Goal: Information Seeking & Learning: Understand process/instructions

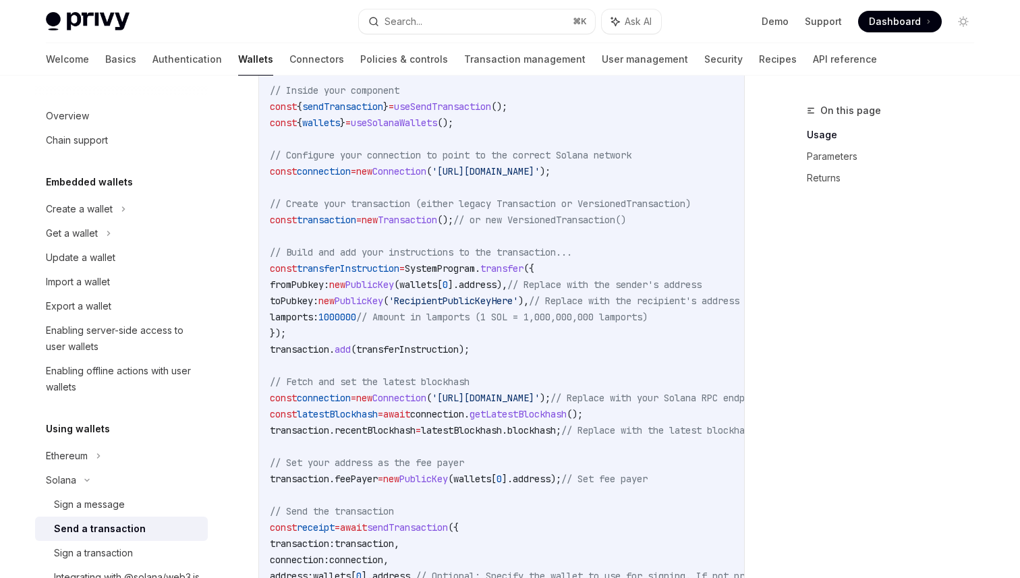
scroll to position [127, 0]
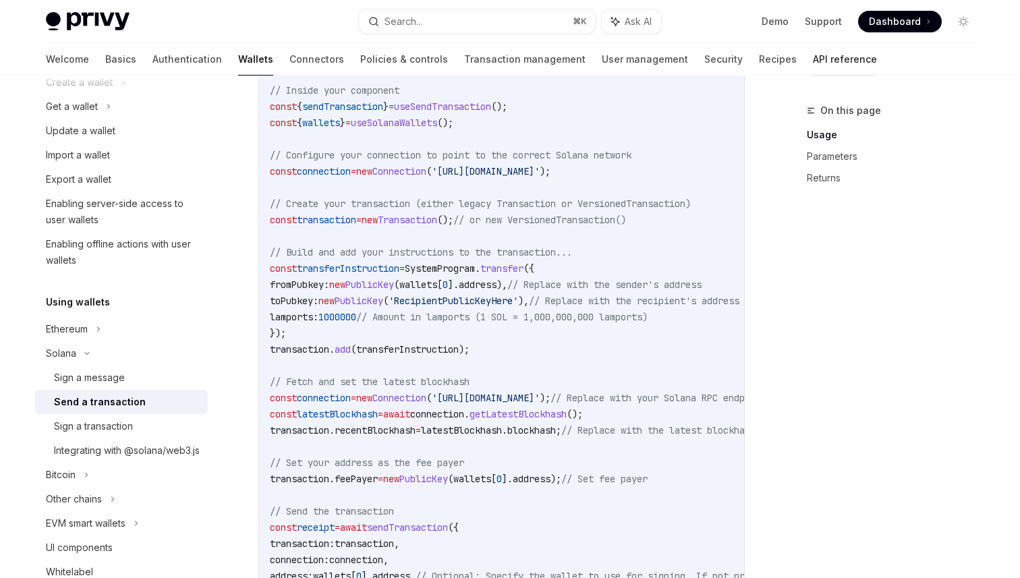
click at [813, 61] on link "API reference" at bounding box center [845, 59] width 64 height 32
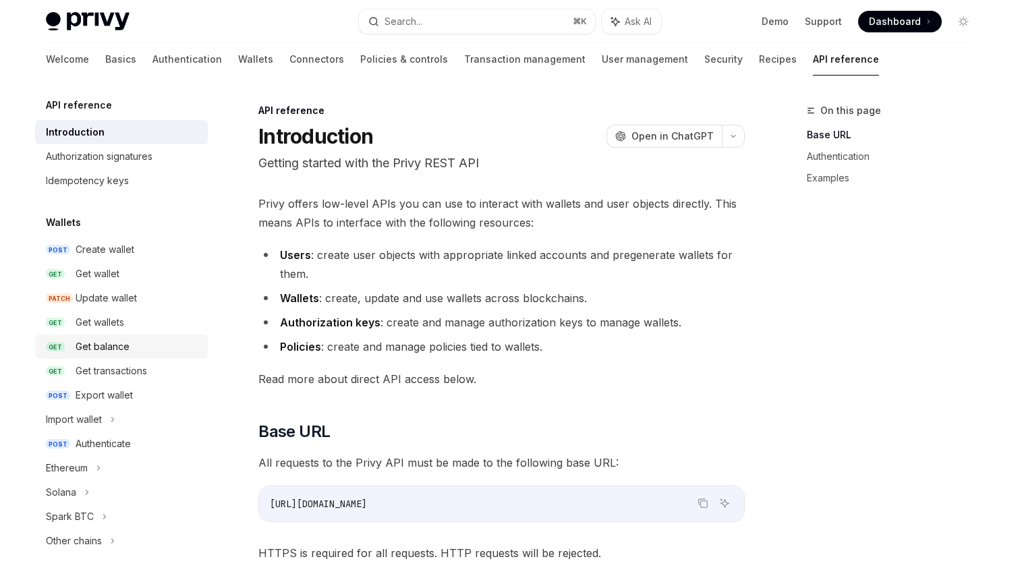
click at [111, 342] on div "Get balance" at bounding box center [103, 347] width 54 height 16
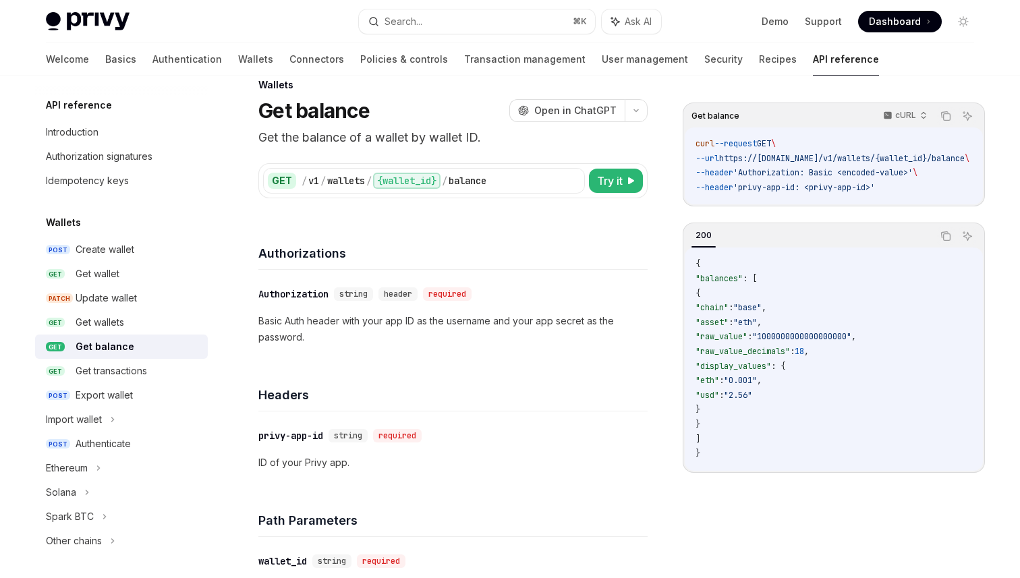
scroll to position [30, 0]
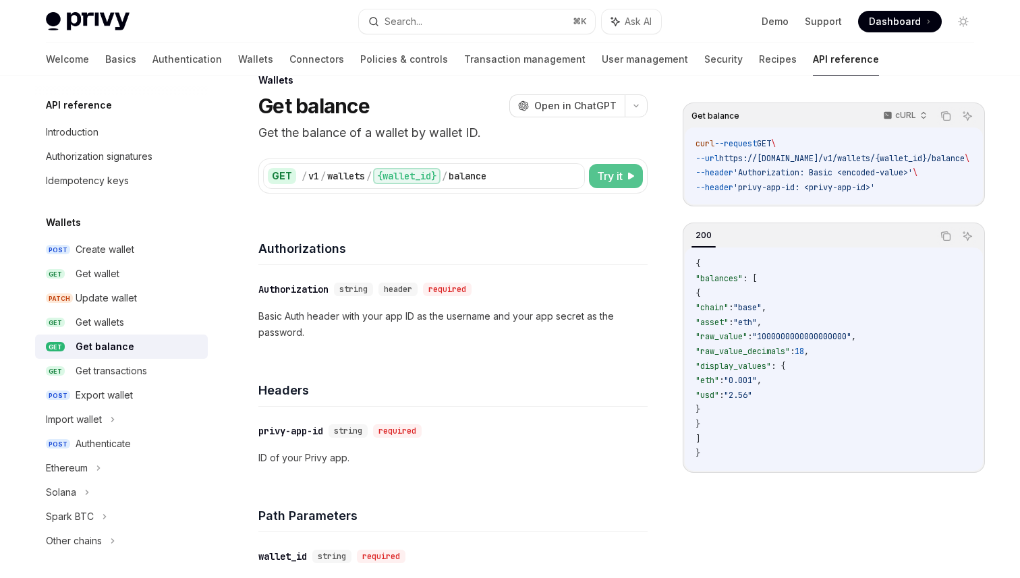
click at [597, 177] on span "Try it" at bounding box center [610, 176] width 26 height 16
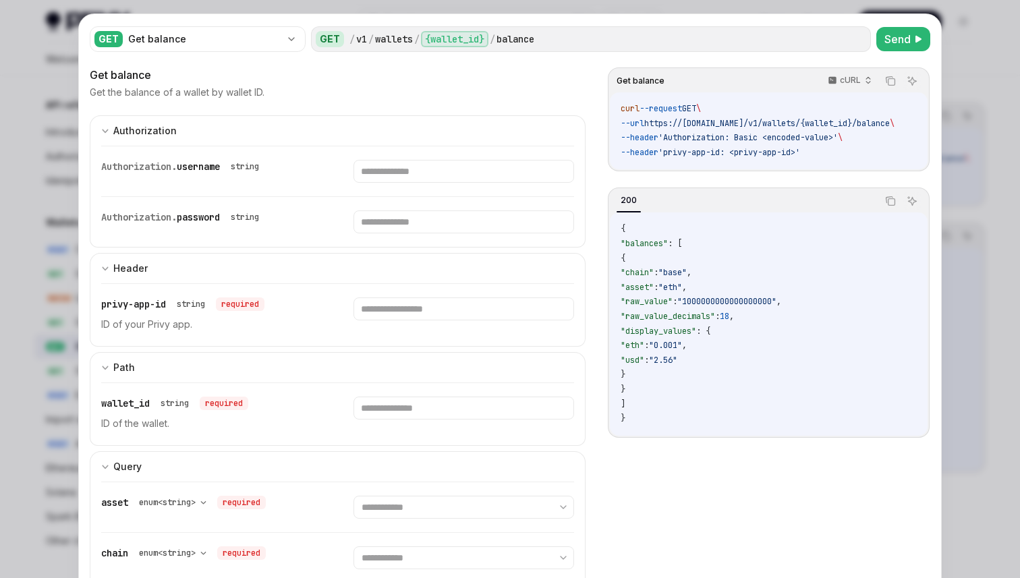
scroll to position [20, 0]
click at [822, 151] on code "curl --request GET \ --url https://[DOMAIN_NAME]/v1/wallets/{wallet_id}/balance…" at bounding box center [774, 130] width 306 height 58
drag, startPoint x: 822, startPoint y: 151, endPoint x: 613, endPoint y: 107, distance: 213.2
click at [613, 107] on div "curl --request GET \ --url https://[DOMAIN_NAME]/v1/wallets/{wallet_id}/balance…" at bounding box center [769, 130] width 318 height 77
copy code "curl --request GET \ --url https://[DOMAIN_NAME]/v1/wallets/{wallet_id}/balance…"
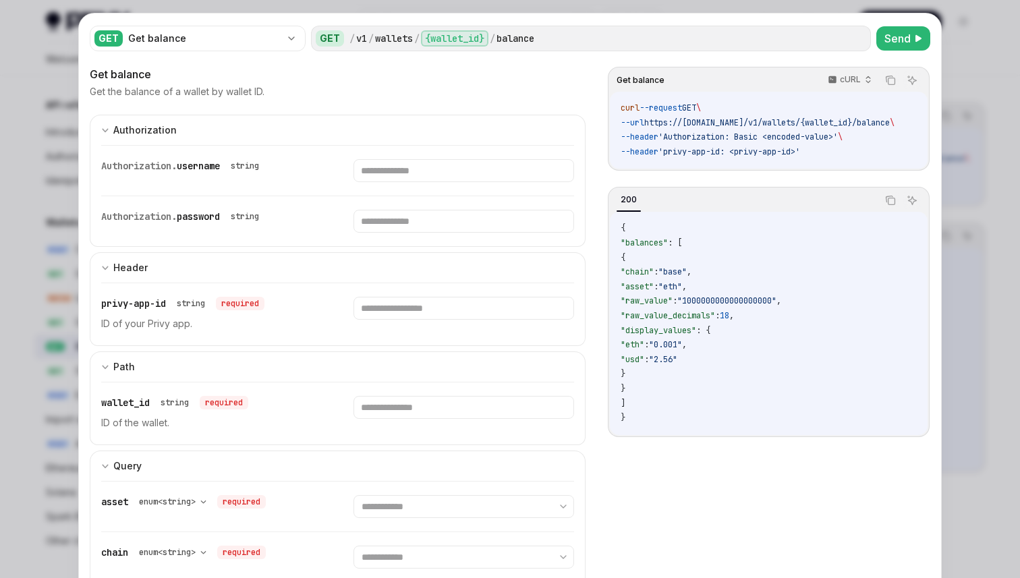
click at [22, 78] on div at bounding box center [510, 289] width 1020 height 578
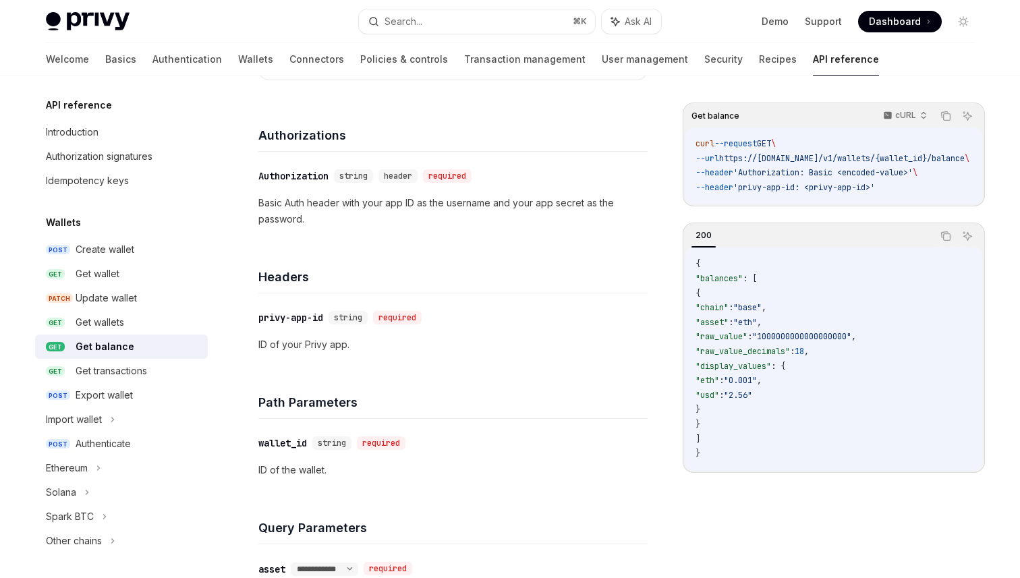
scroll to position [165, 0]
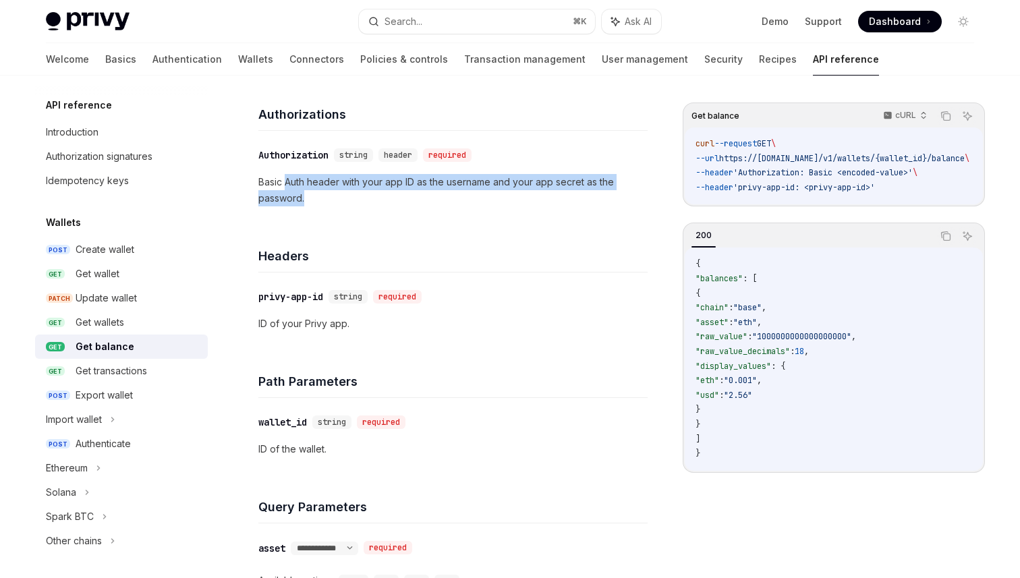
drag, startPoint x: 287, startPoint y: 179, endPoint x: 371, endPoint y: 193, distance: 84.8
click at [371, 193] on p "Basic Auth header with your app ID as the username and your app secret as the p…" at bounding box center [452, 190] width 389 height 32
click at [372, 193] on p "Basic Auth header with your app ID as the username and your app secret as the p…" at bounding box center [452, 190] width 389 height 32
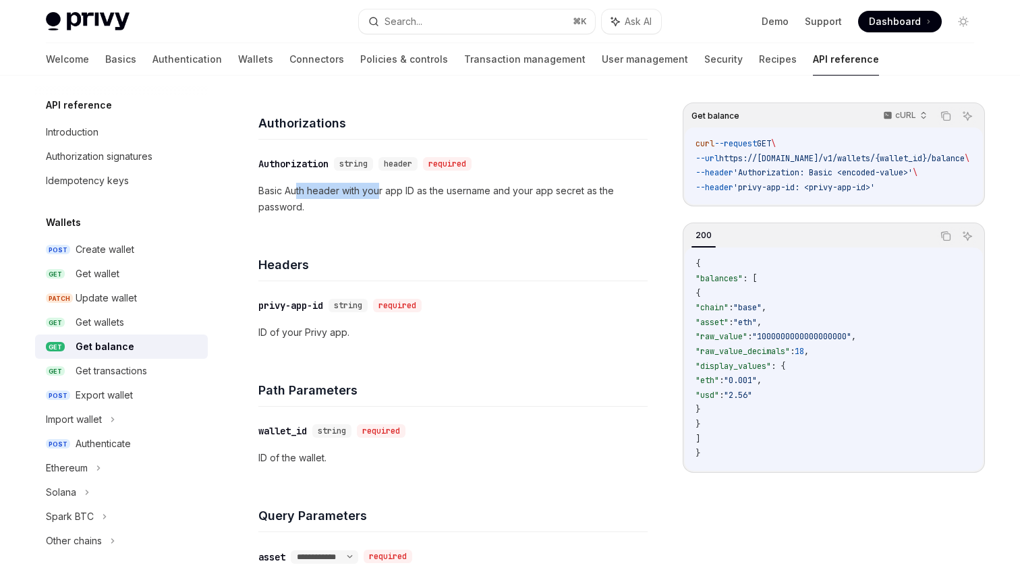
drag, startPoint x: 296, startPoint y: 192, endPoint x: 379, endPoint y: 195, distance: 83.7
click at [379, 195] on p "Basic Auth header with your app ID as the username and your app secret as the p…" at bounding box center [452, 199] width 389 height 32
click at [380, 211] on p "Basic Auth header with your app ID as the username and your app secret as the p…" at bounding box center [452, 199] width 389 height 32
drag, startPoint x: 491, startPoint y: 192, endPoint x: 373, endPoint y: 184, distance: 117.7
click at [374, 184] on p "Basic Auth header with your app ID as the username and your app secret as the p…" at bounding box center [452, 199] width 389 height 32
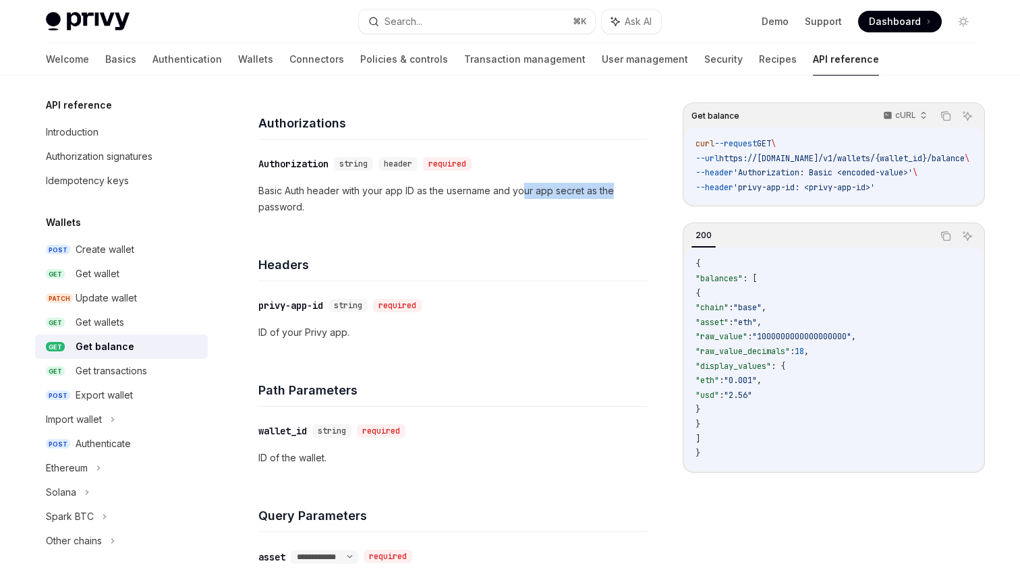
drag, startPoint x: 526, startPoint y: 189, endPoint x: 622, endPoint y: 194, distance: 96.6
click at [622, 194] on p "Basic Auth header with your app ID as the username and your app secret as the p…" at bounding box center [452, 199] width 389 height 32
click at [547, 211] on p "Basic Auth header with your app ID as the username and your app secret as the p…" at bounding box center [452, 199] width 389 height 32
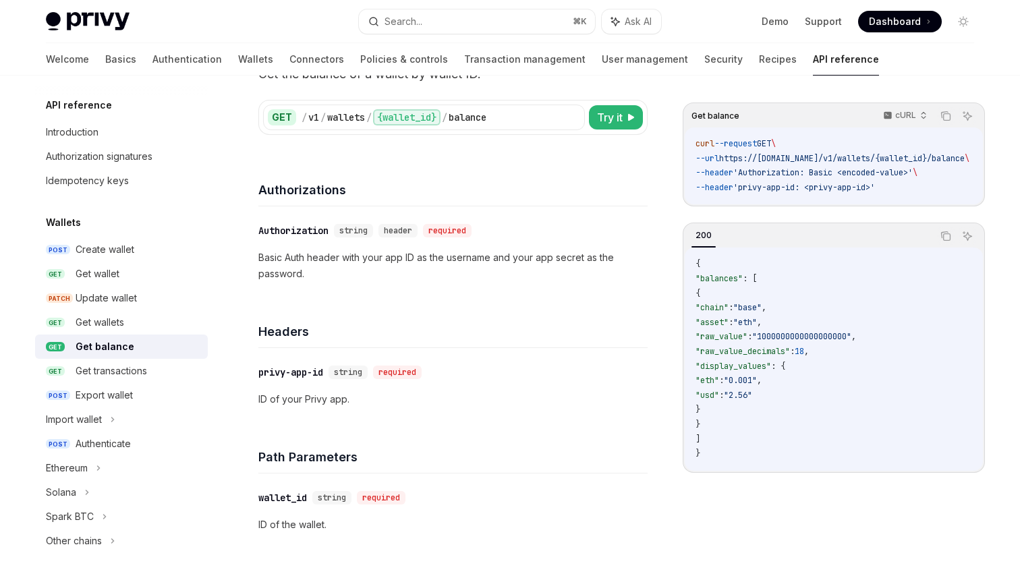
scroll to position [0, 0]
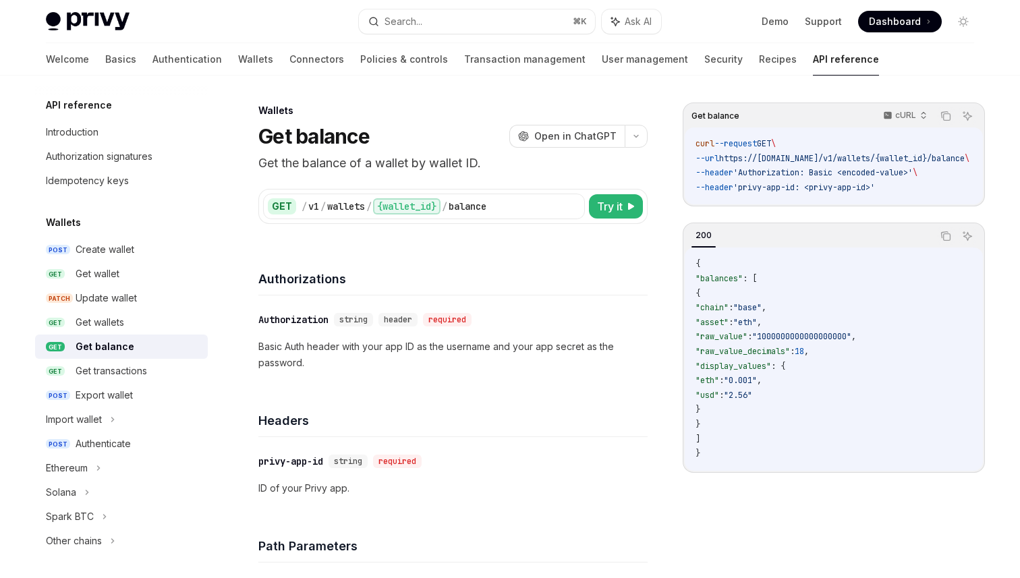
click at [578, 196] on div "GET / v1 / wallets / {wallet_id} / balance" at bounding box center [424, 207] width 322 height 26
click at [607, 206] on span "Try it" at bounding box center [610, 206] width 26 height 16
type textarea "*"
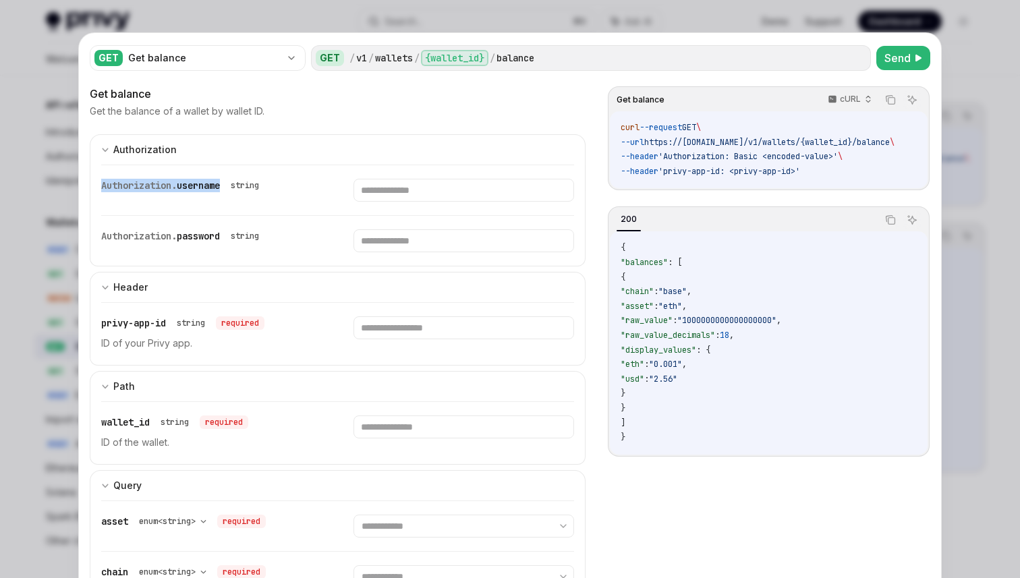
drag, startPoint x: 227, startPoint y: 187, endPoint x: 103, endPoint y: 190, distance: 124.9
click at [103, 190] on div "Authorization. username string" at bounding box center [182, 185] width 163 height 13
click at [377, 190] on input "text" at bounding box center [464, 190] width 220 height 23
type input "**"
click at [381, 202] on input "text" at bounding box center [445, 190] width 208 height 23
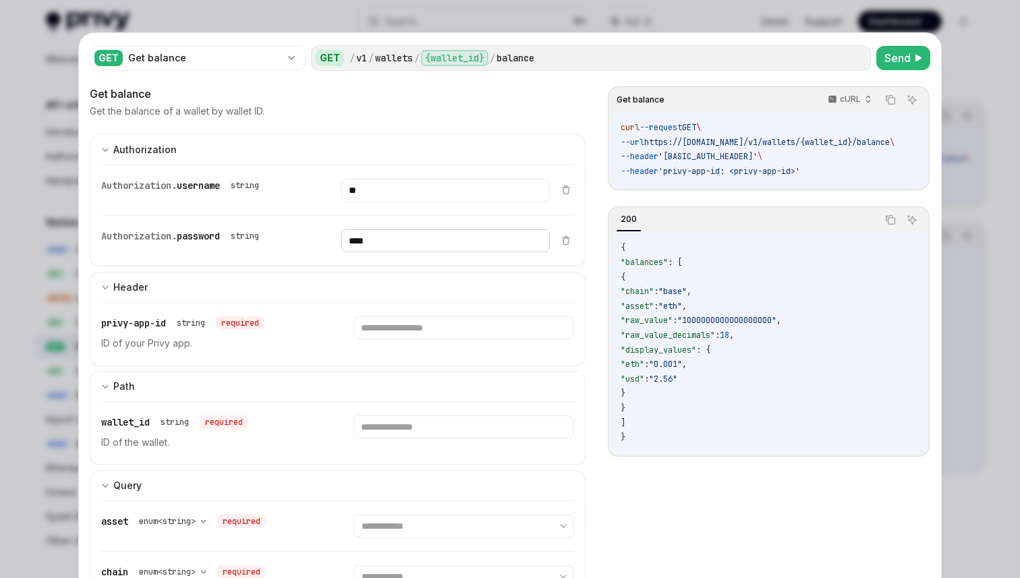
type input "****"
drag, startPoint x: 839, startPoint y: 154, endPoint x: 779, endPoint y: 155, distance: 60.1
click at [758, 155] on span "'[BASIC_AUTH_HEADER]'" at bounding box center [708, 156] width 99 height 11
copy span "d2Q6d2R3ZA=="
click at [562, 13] on div at bounding box center [510, 289] width 1020 height 578
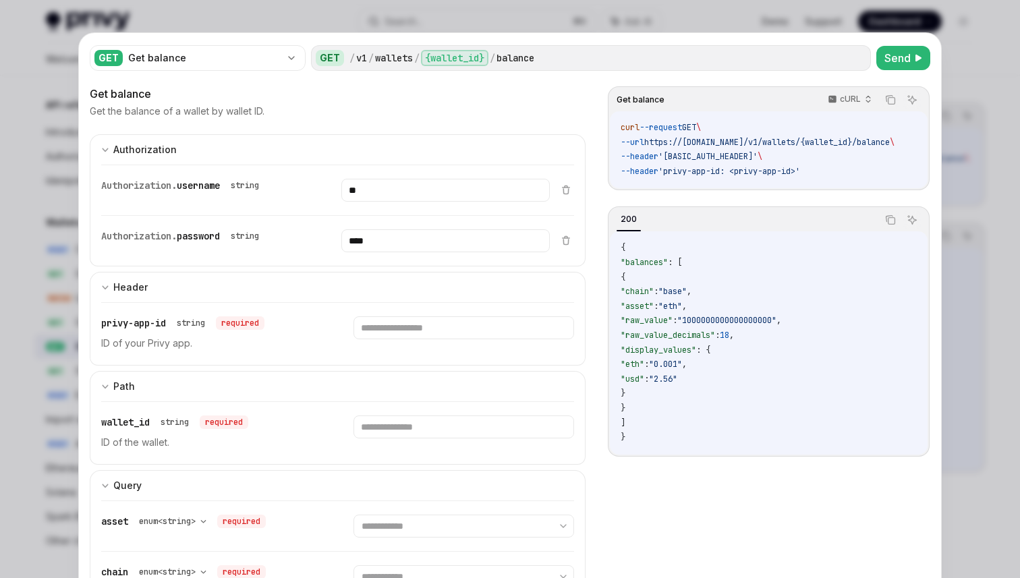
type textarea "*"
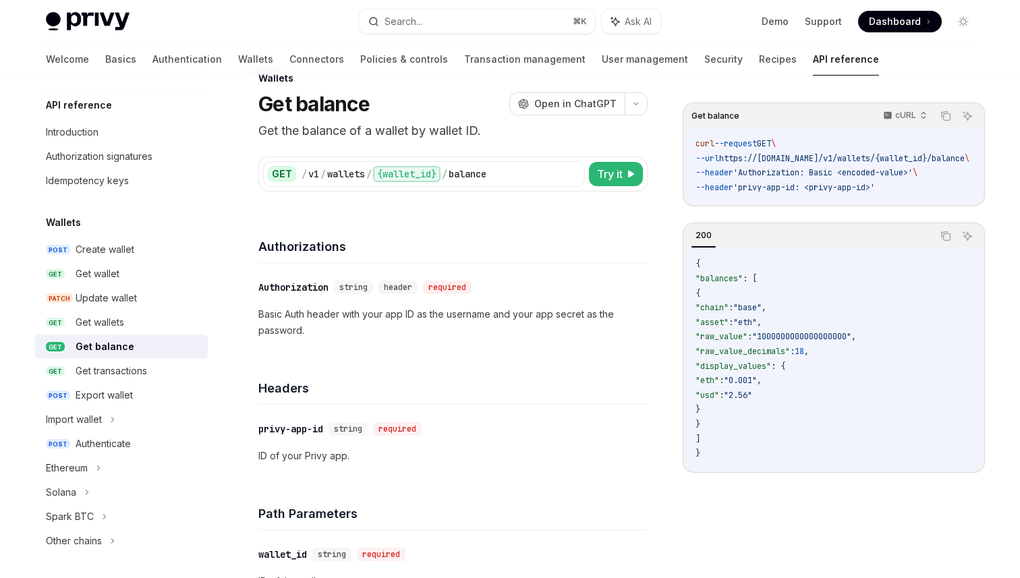
scroll to position [18, 0]
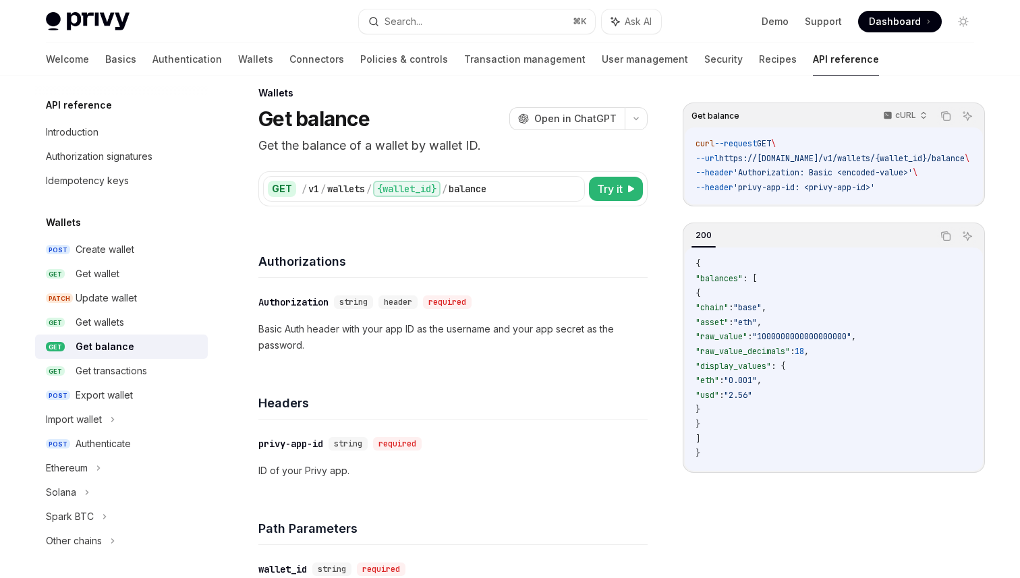
click at [872, 59] on div "Welcome Basics Authentication Wallets Connectors Policies & controls Transactio…" at bounding box center [509, 59] width 993 height 32
